Goal: Find specific page/section: Find specific page/section

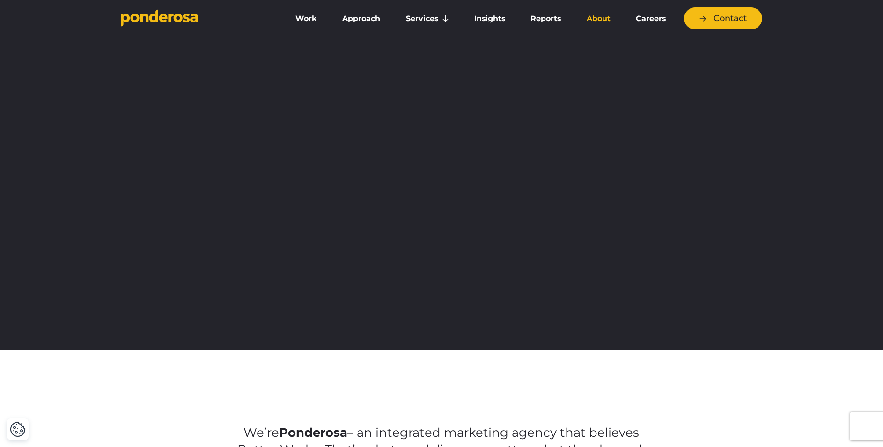
click at [597, 22] on link "About" at bounding box center [597, 19] width 45 height 20
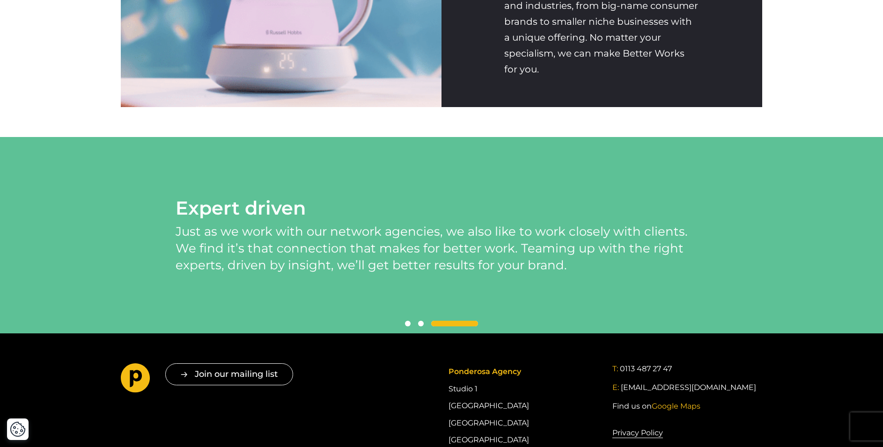
scroll to position [2116, 0]
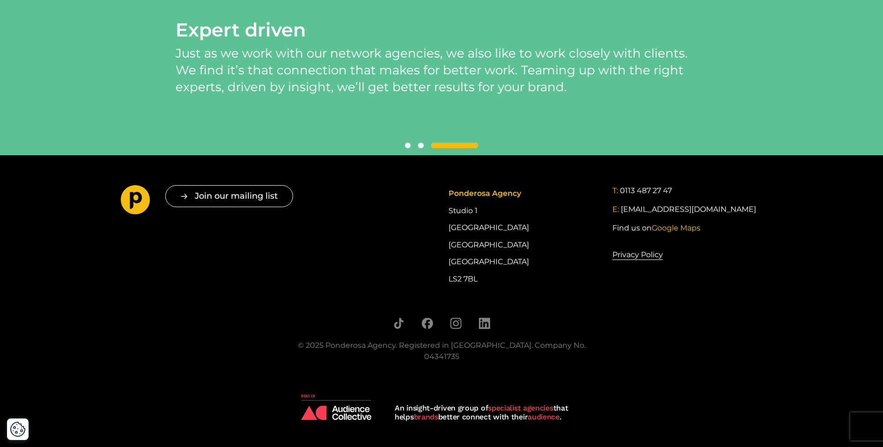
drag, startPoint x: 544, startPoint y: 241, endPoint x: 448, endPoint y: 242, distance: 95.5
click at [448, 242] on div "Ponderosa Agency Studio [STREET_ADDRESS]" at bounding box center [523, 236] width 150 height 102
copy div "[GEOGRAPHIC_DATA]"
click at [539, 256] on div "Ponderosa Agency Studio [STREET_ADDRESS]" at bounding box center [523, 236] width 150 height 102
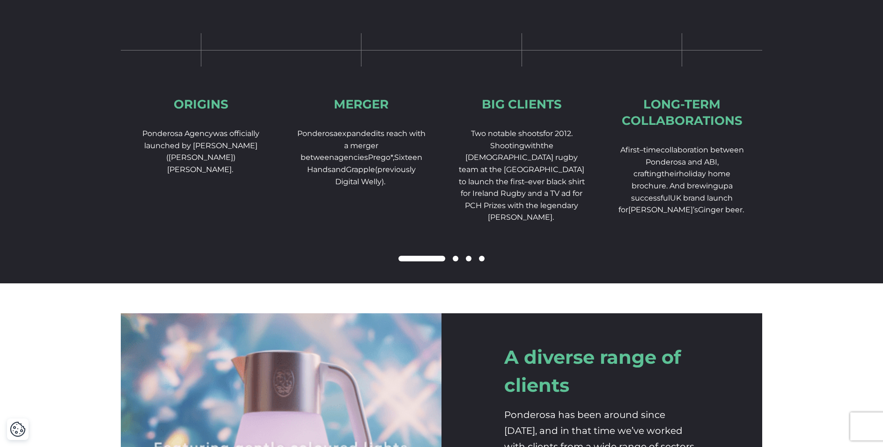
scroll to position [1480, 0]
click at [453, 261] on span at bounding box center [456, 258] width 6 height 6
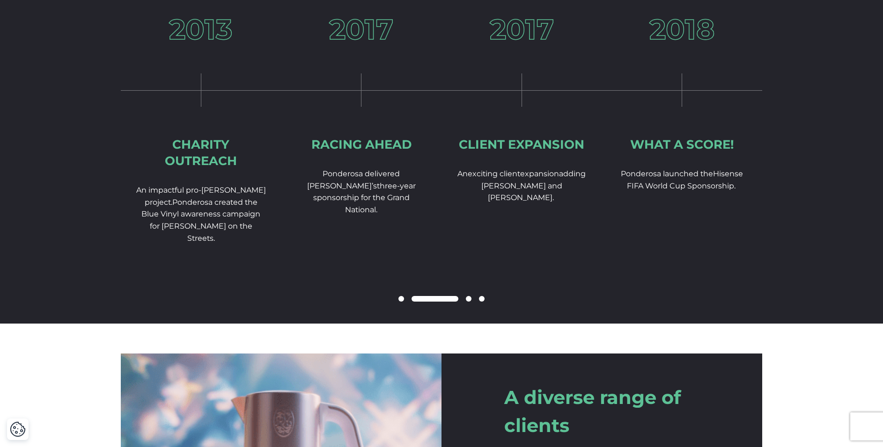
scroll to position [1400, 0]
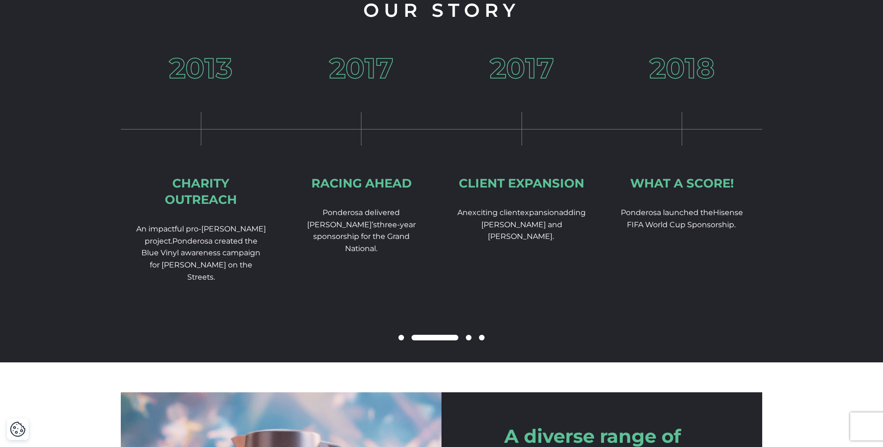
click at [472, 344] on div at bounding box center [441, 338] width 641 height 11
click at [470, 341] on span at bounding box center [469, 338] width 6 height 6
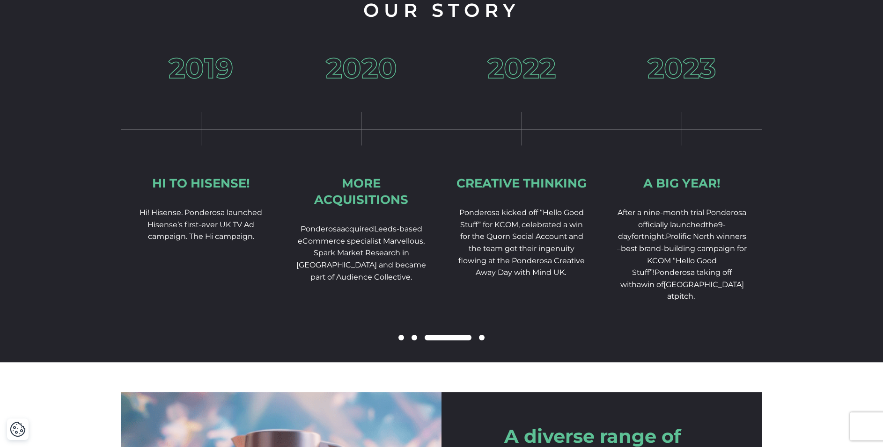
click at [483, 341] on span at bounding box center [482, 338] width 6 height 6
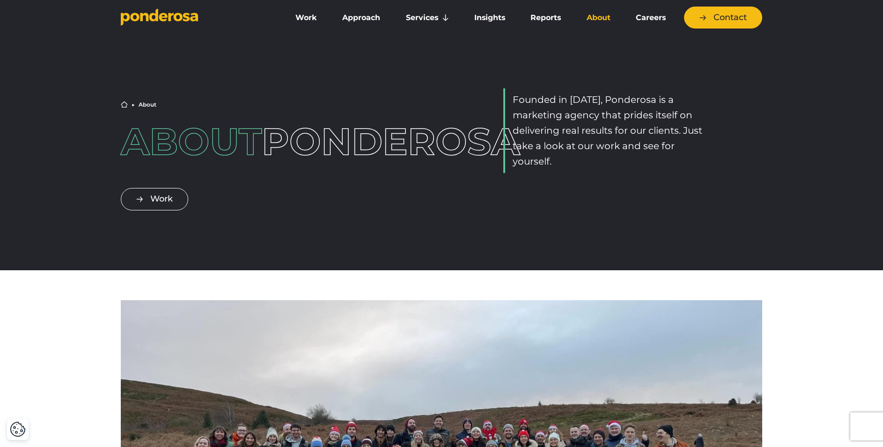
scroll to position [0, 0]
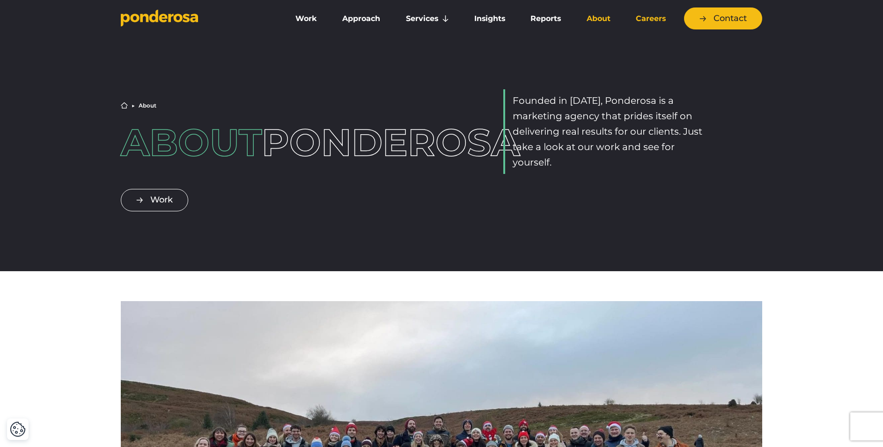
click at [644, 19] on link "Careers" at bounding box center [650, 19] width 51 height 20
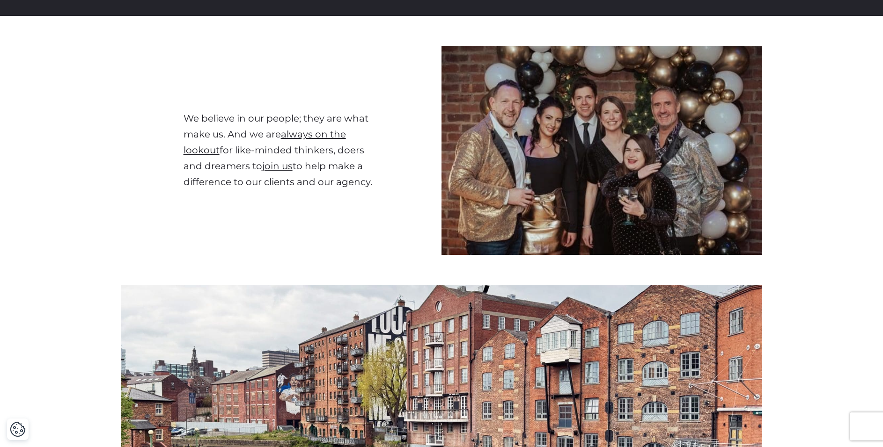
scroll to position [266, 0]
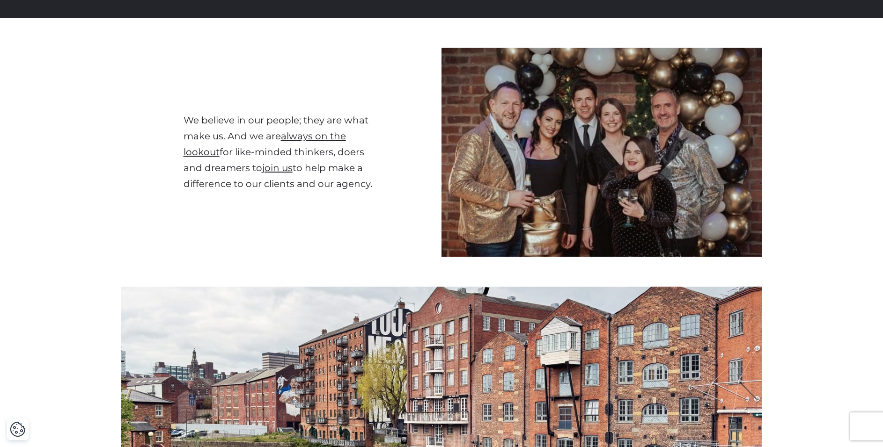
click at [817, 196] on div "We believe in our people; they are what make us. And we are always on the looko…" at bounding box center [441, 153] width 883 height 210
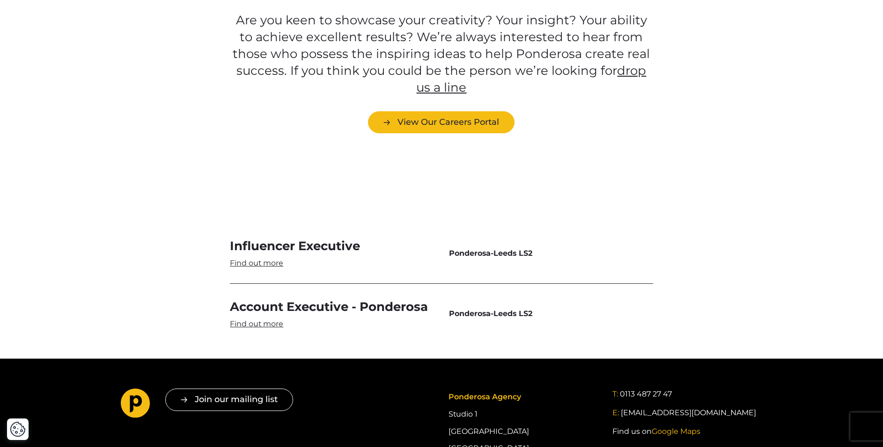
scroll to position [2662, 0]
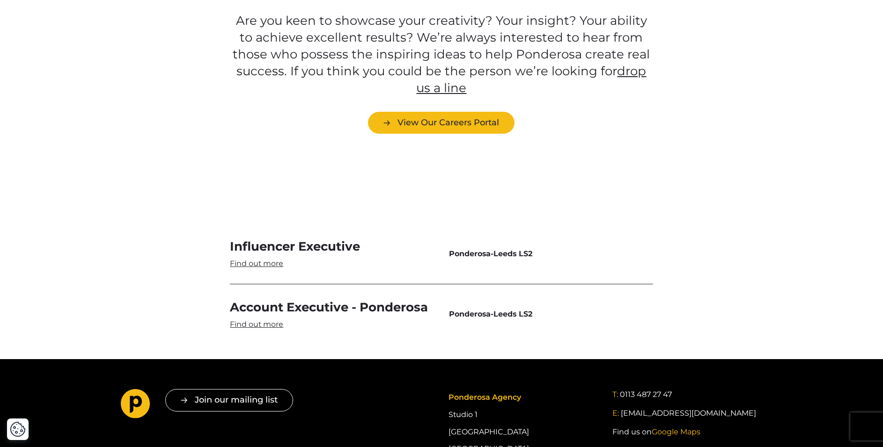
click at [274, 239] on link "Influencer Executive" at bounding box center [332, 254] width 204 height 30
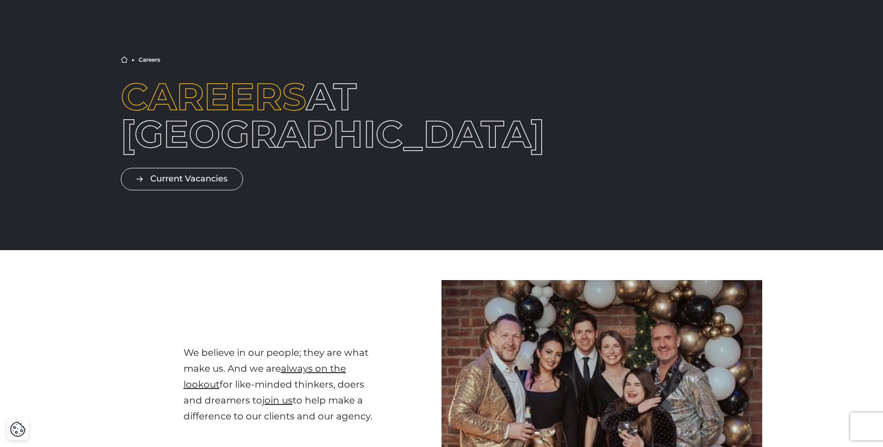
scroll to position [0, 0]
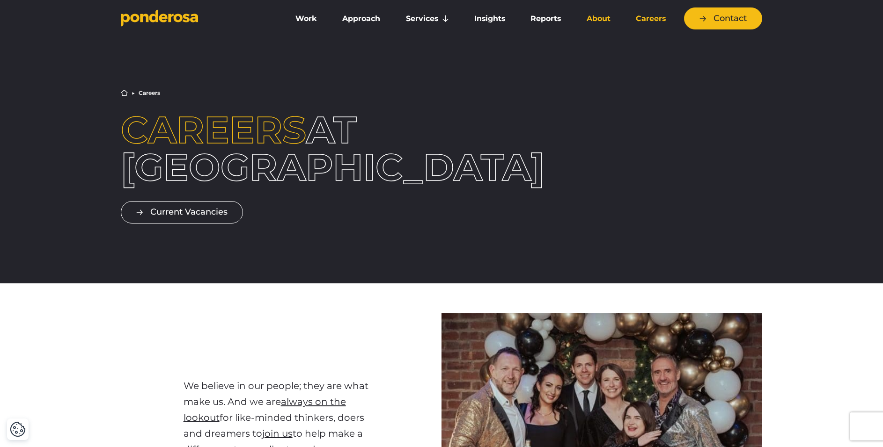
click at [599, 20] on link "About" at bounding box center [597, 19] width 45 height 20
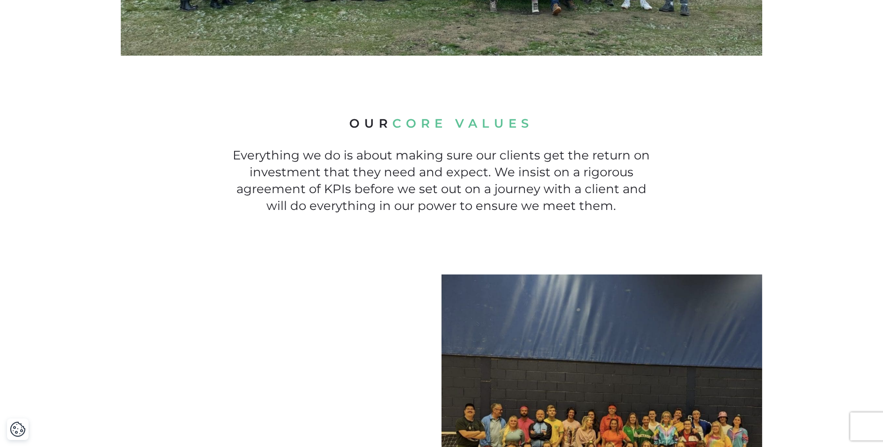
scroll to position [550, 0]
